Goal: Task Accomplishment & Management: Manage account settings

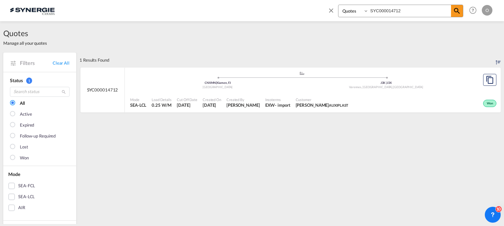
select select "Quotes"
click at [399, 10] on input "SYC000014712" at bounding box center [410, 11] width 82 height 12
paste input "465"
type input "SYC000014465"
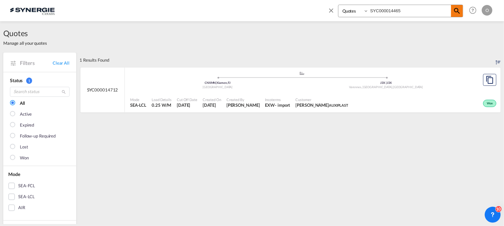
click at [455, 6] on span at bounding box center [457, 11] width 12 height 12
click at [266, 106] on div "EXW" at bounding box center [271, 105] width 10 height 6
click at [314, 81] on div "CATOR | Toronto, ON" at bounding box center [386, 83] width 169 height 4
click at [391, 103] on div "Active" at bounding box center [421, 102] width 154 height 17
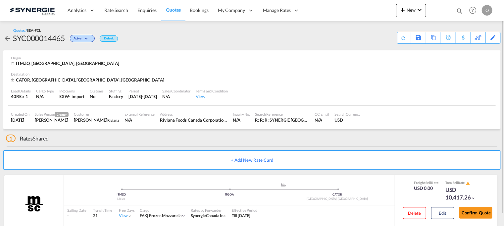
scroll to position [12, 0]
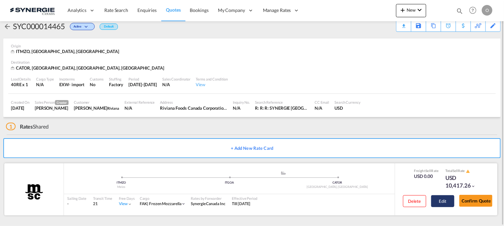
click at [446, 198] on button "Edit" at bounding box center [442, 201] width 23 height 12
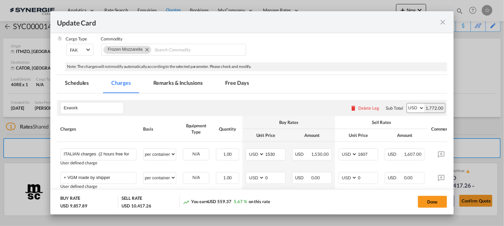
select select "per container"
select select "per B/L"
select select "per day"
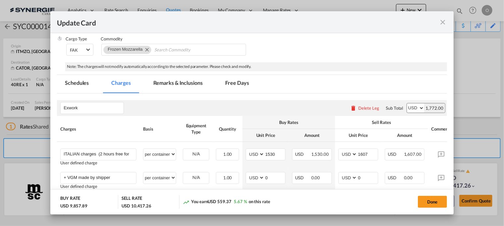
select select "per container"
select select "per B/L"
select select "per day"
select select "per hour"
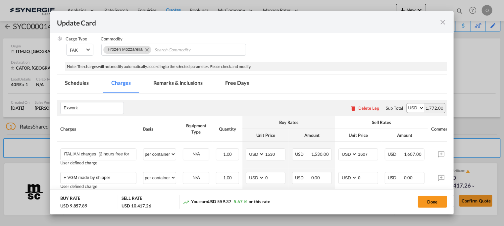
select select "per day"
select select "per container"
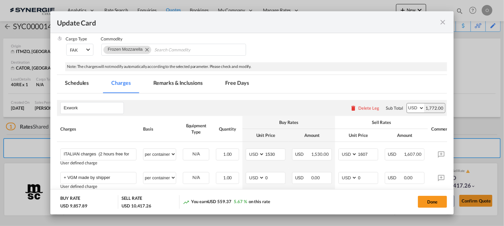
select select "per container"
select select "per B/L"
select select "per shipment"
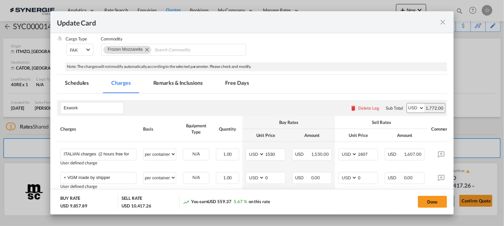
select select "per shipment"
select select "per container"
click at [174, 89] on md-tab-item "Remarks & Inclusions" at bounding box center [177, 84] width 65 height 18
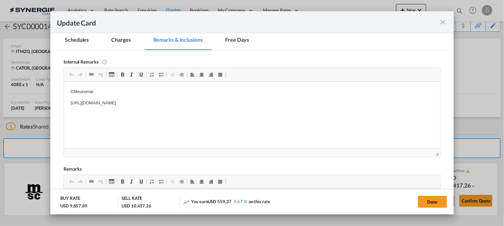
scroll to position [166, 0]
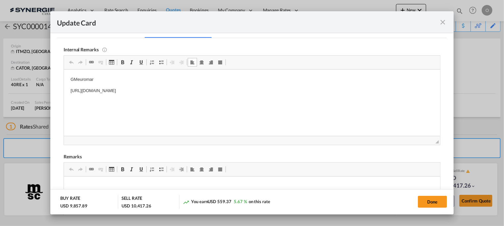
drag, startPoint x: 71, startPoint y: 89, endPoint x: 106, endPoint y: 87, distance: 34.6
drag, startPoint x: 70, startPoint y: 89, endPoint x: 248, endPoint y: 91, distance: 177.6
click at [248, 91] on p "https://app.frontapp.com/open/msg_1hdz6ozz?key=G1UJPbkqlESf3-8LohCLyQ2OLTg-fw2M" at bounding box center [252, 90] width 363 height 7
drag, startPoint x: 275, startPoint y: 106, endPoint x: 455, endPoint y: 126, distance: 181.3
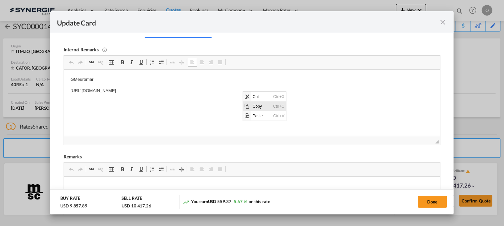
click at [275, 106] on span "Ctrl+C" at bounding box center [278, 106] width 15 height 10
copy p "https://app.frontapp.com/open/msg_1hdz6ozz?key=G1UJPbkqlESf3-8LohCLyQ2OLTg-fw2M"
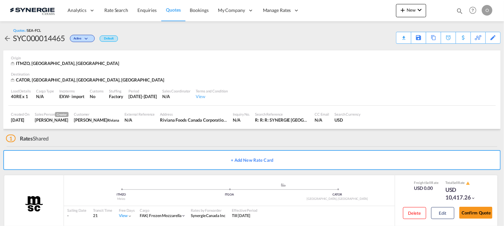
click at [0, 0] on div "Download Quote" at bounding box center [0, 0] width 0 height 0
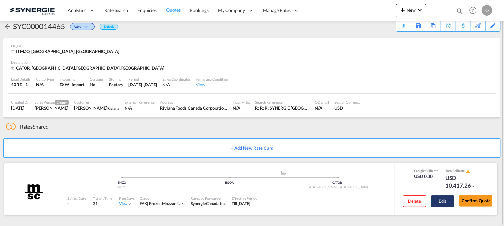
click at [451, 201] on button "Edit" at bounding box center [442, 201] width 23 height 12
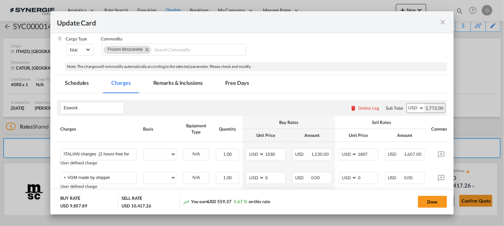
select select "per container"
select select "per B/L"
select select "per day"
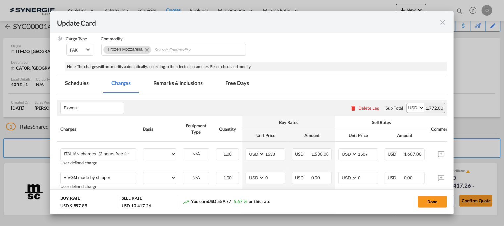
select select "per container"
select select "per B/L"
select select "per day"
select select "per hour"
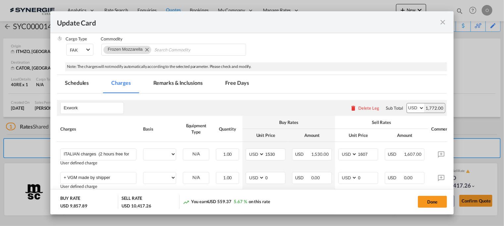
select select "per day"
select select "per container"
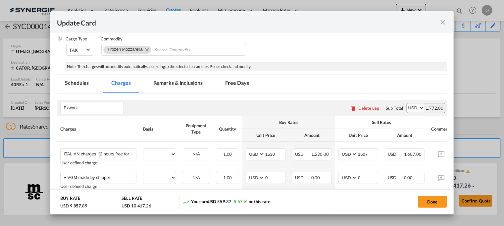
select select "per container"
select select "per B/L"
select select "per shipment"
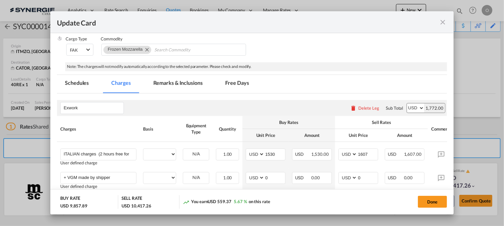
select select "per shipment"
select select "per container"
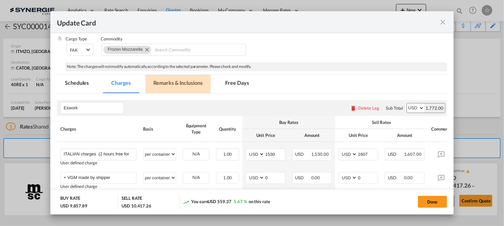
click at [173, 87] on md-tab-item "Remarks & Inclusions" at bounding box center [177, 84] width 65 height 18
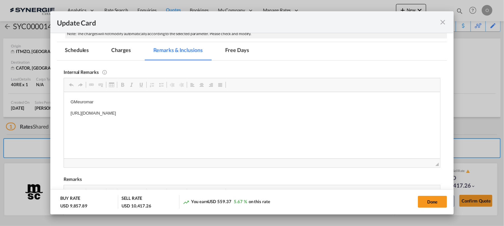
scroll to position [0, 0]
drag, startPoint x: 68, startPoint y: 111, endPoint x: 247, endPoint y: 111, distance: 178.9
click at [266, 126] on span "Copy" at bounding box center [264, 126] width 21 height 10
copy p "https://app.frontapp.com/open/msg_1hdz6ozz?key=G1UJPbkqlESf3-8LohCLyQ2OLTg-fw2M"
